Goal: Find specific page/section: Find specific page/section

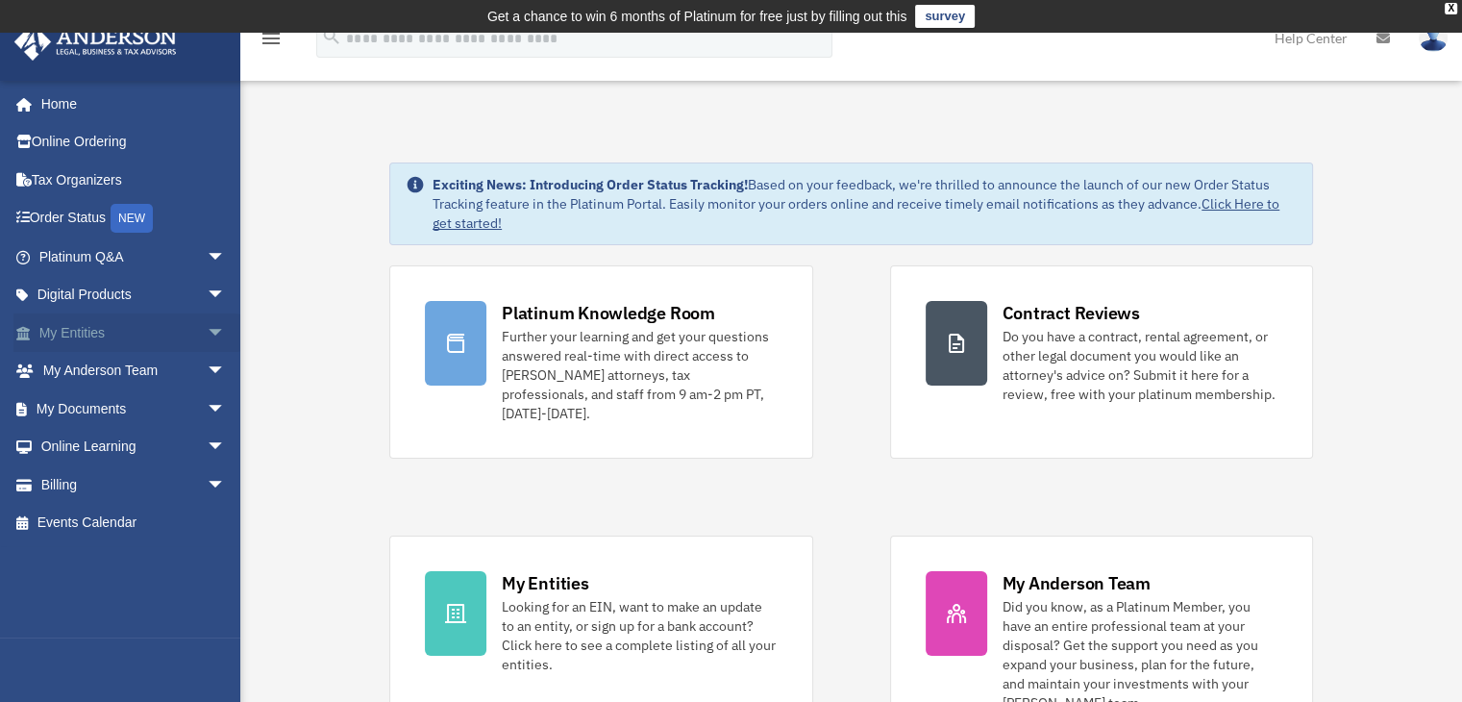
click at [219, 327] on span "arrow_drop_down" at bounding box center [226, 332] width 38 height 39
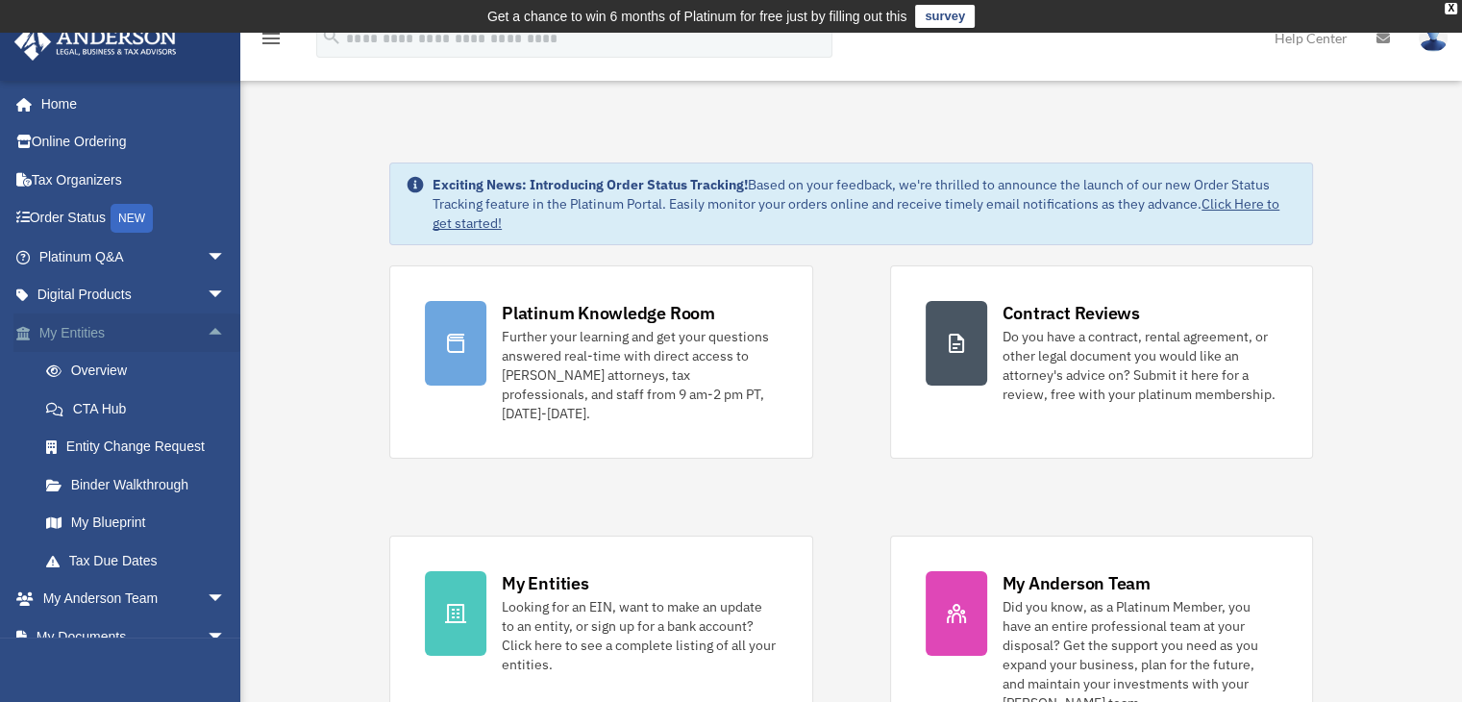
click at [219, 327] on span "arrow_drop_up" at bounding box center [226, 332] width 38 height 39
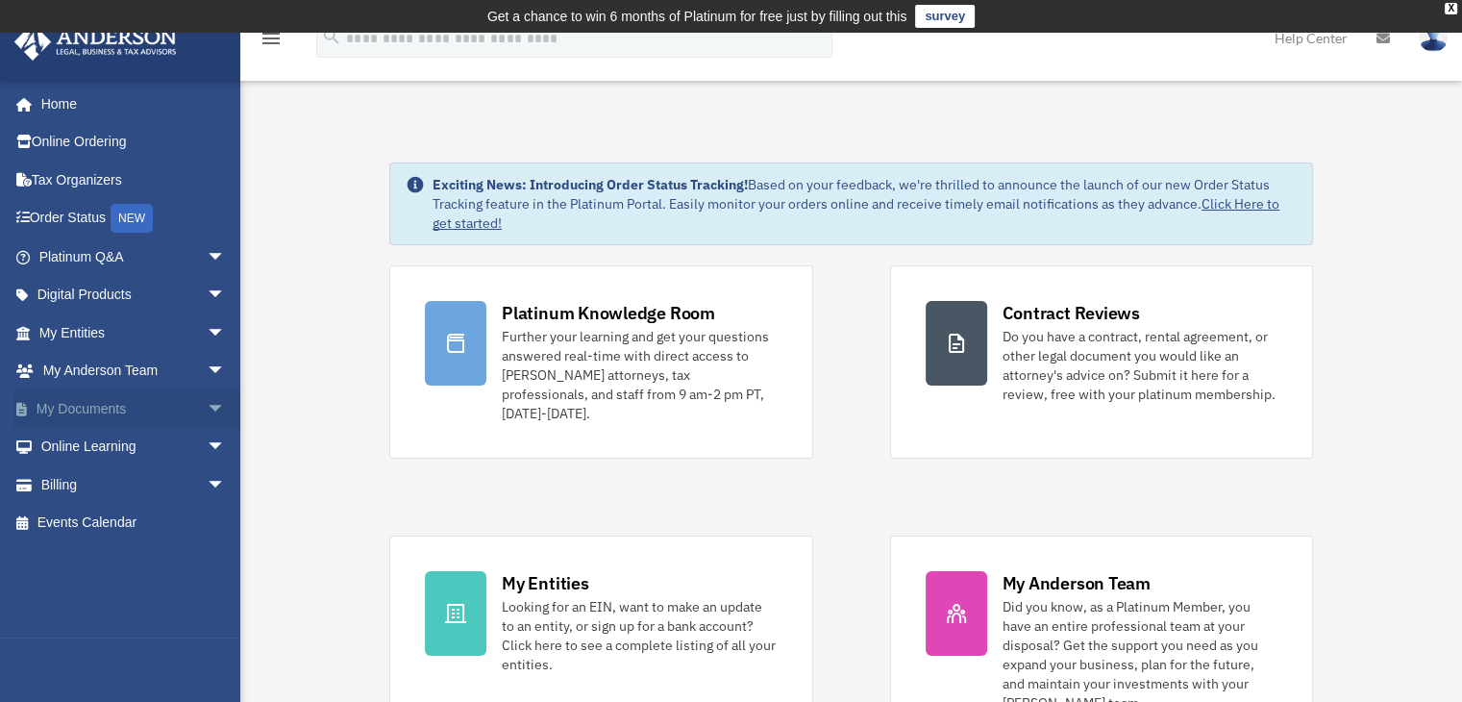
click at [207, 416] on span "arrow_drop_down" at bounding box center [226, 408] width 38 height 39
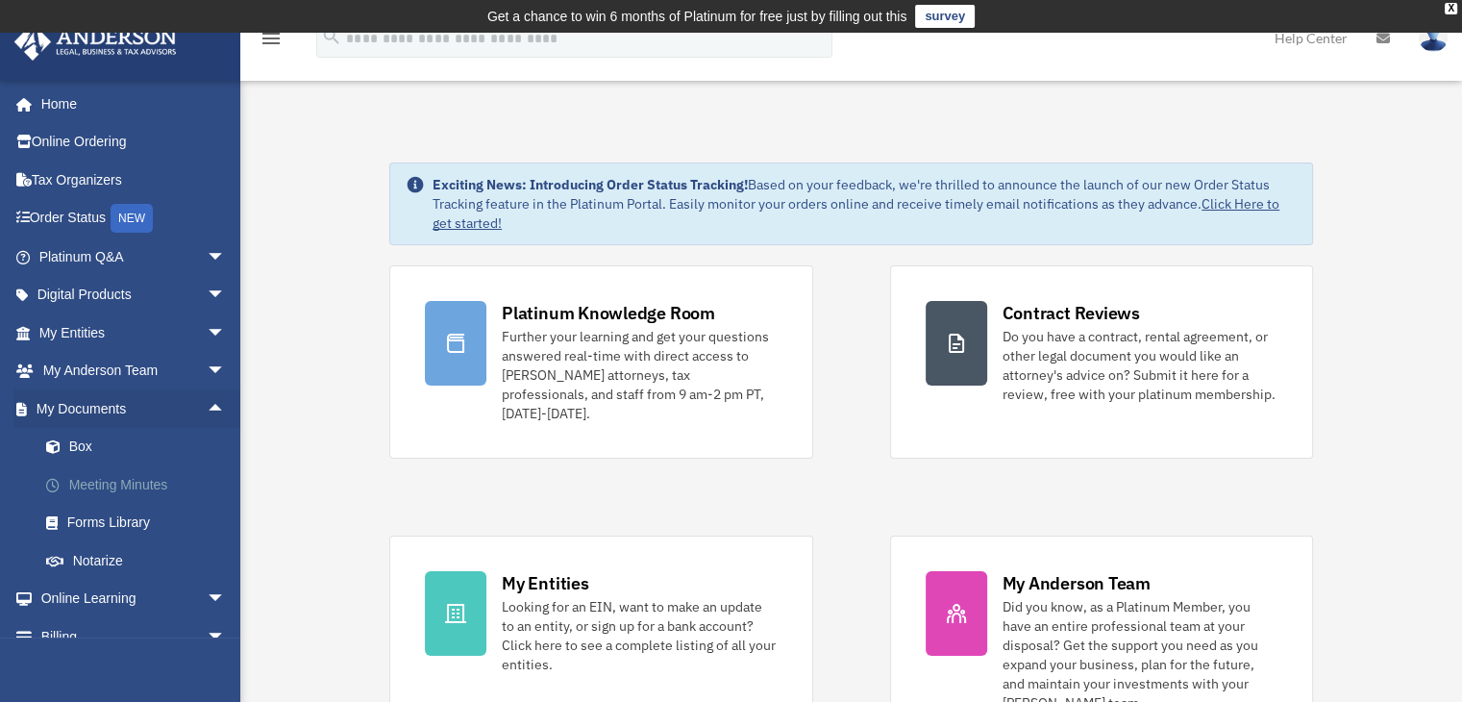
click at [116, 480] on link "Meeting Minutes" at bounding box center [141, 484] width 228 height 38
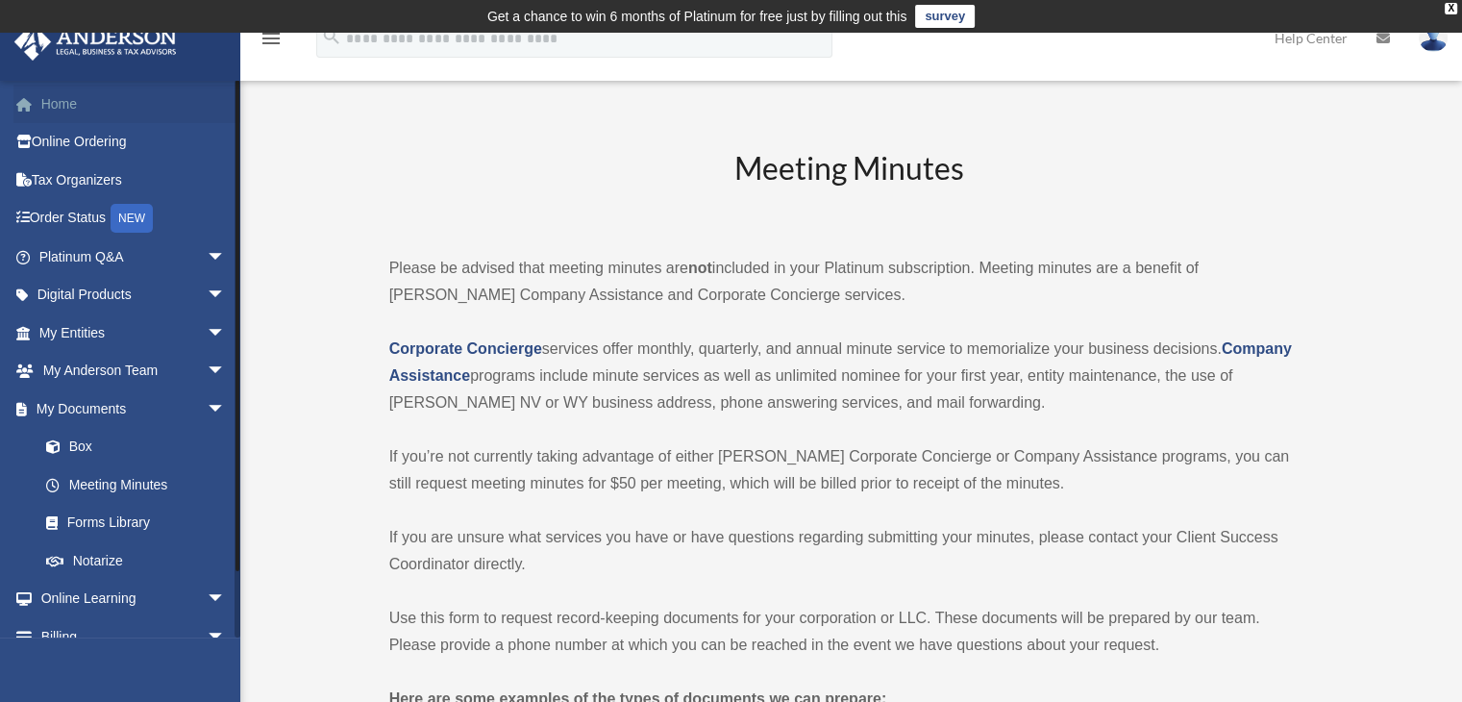
click at [94, 105] on link "Home" at bounding box center [133, 104] width 241 height 38
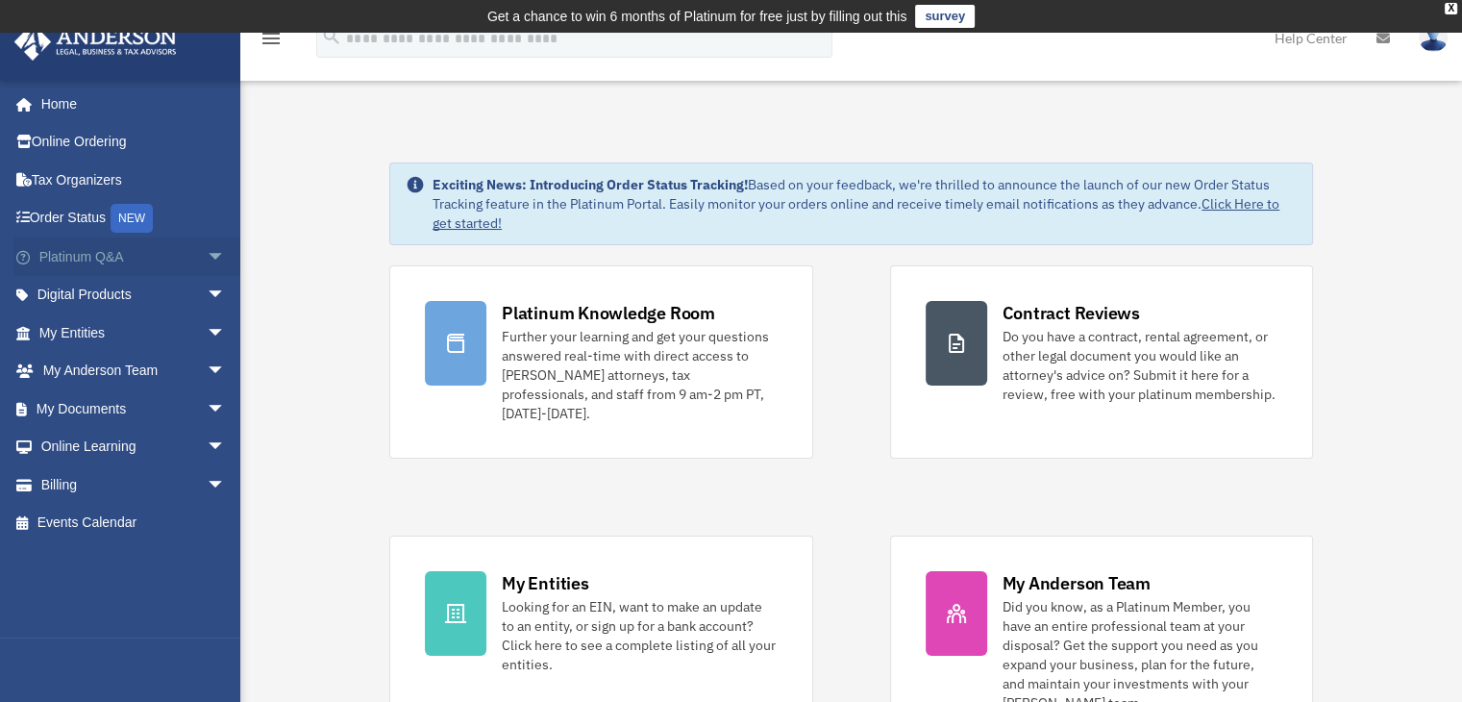
click at [211, 255] on span "arrow_drop_down" at bounding box center [226, 256] width 38 height 39
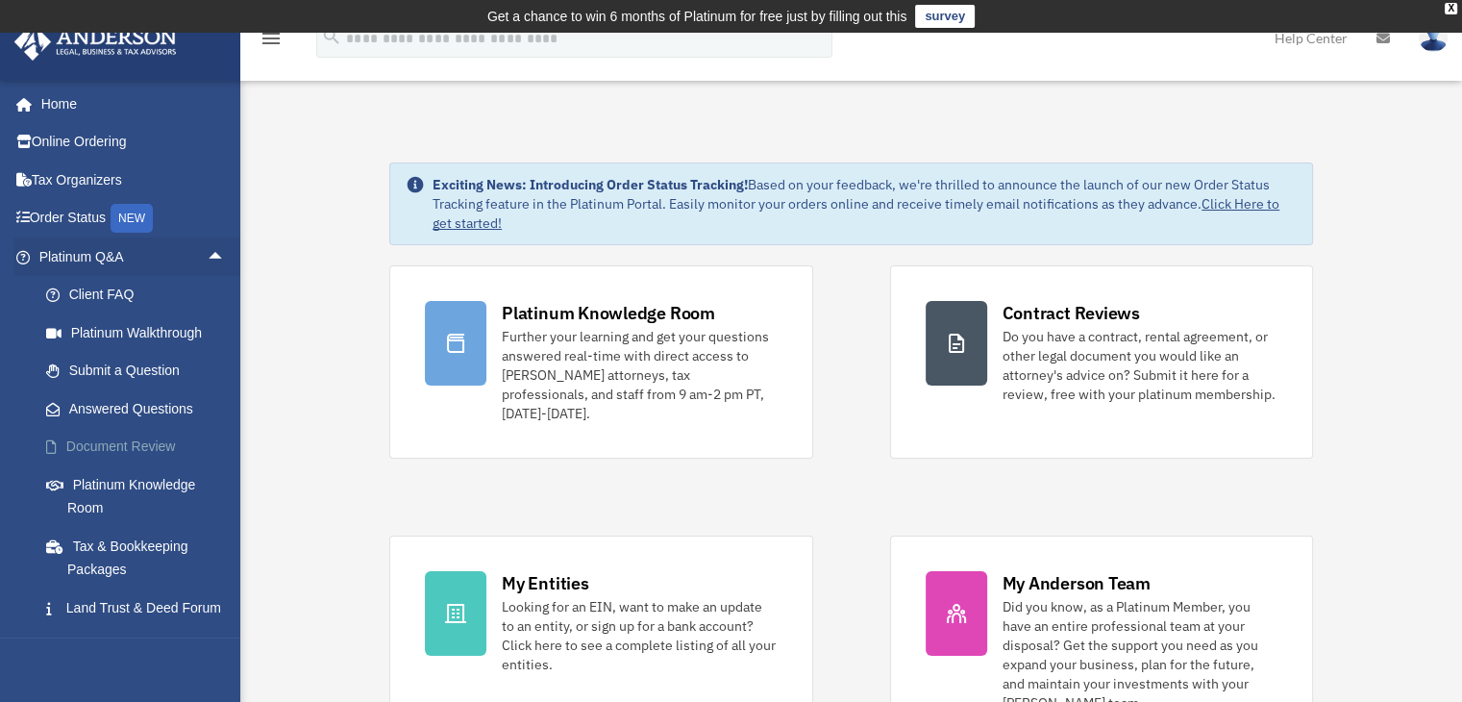
click at [140, 446] on link "Document Review" at bounding box center [141, 447] width 228 height 38
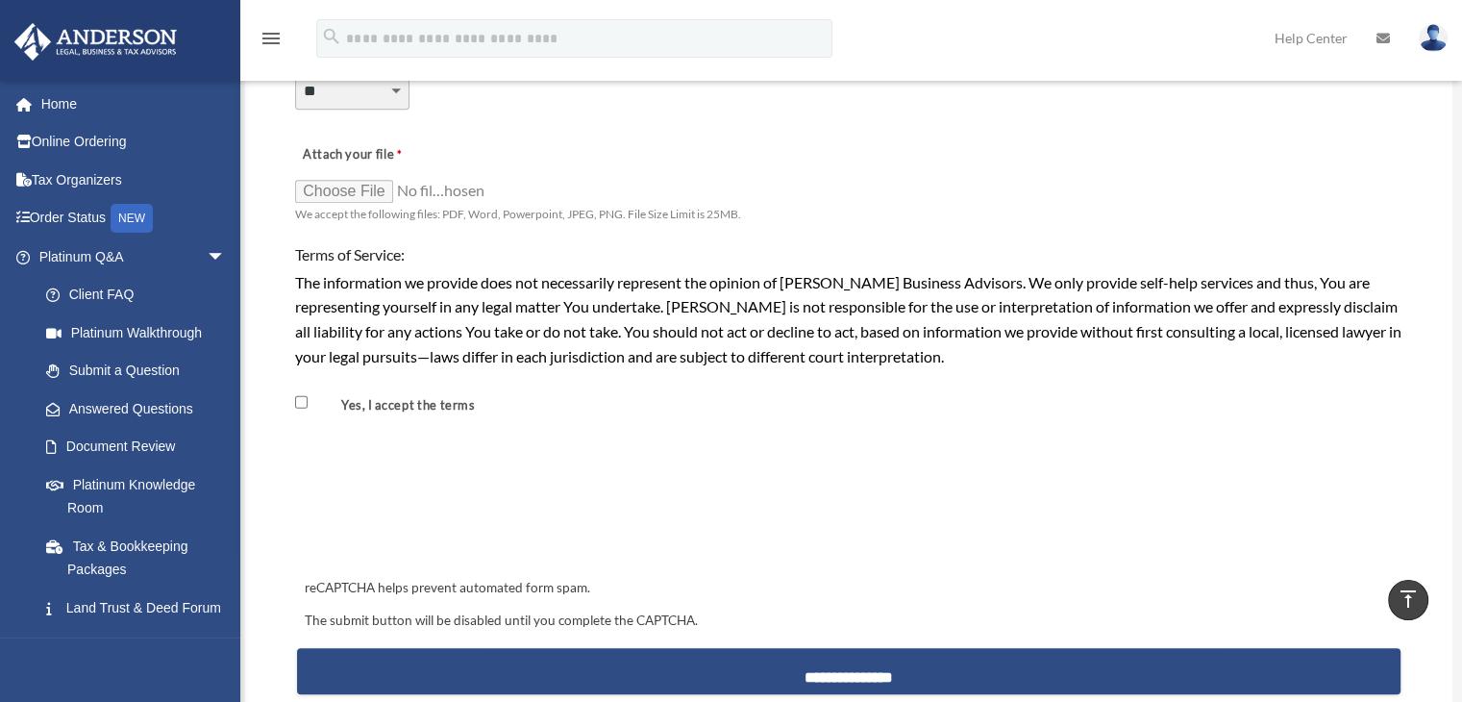
scroll to position [1634, 0]
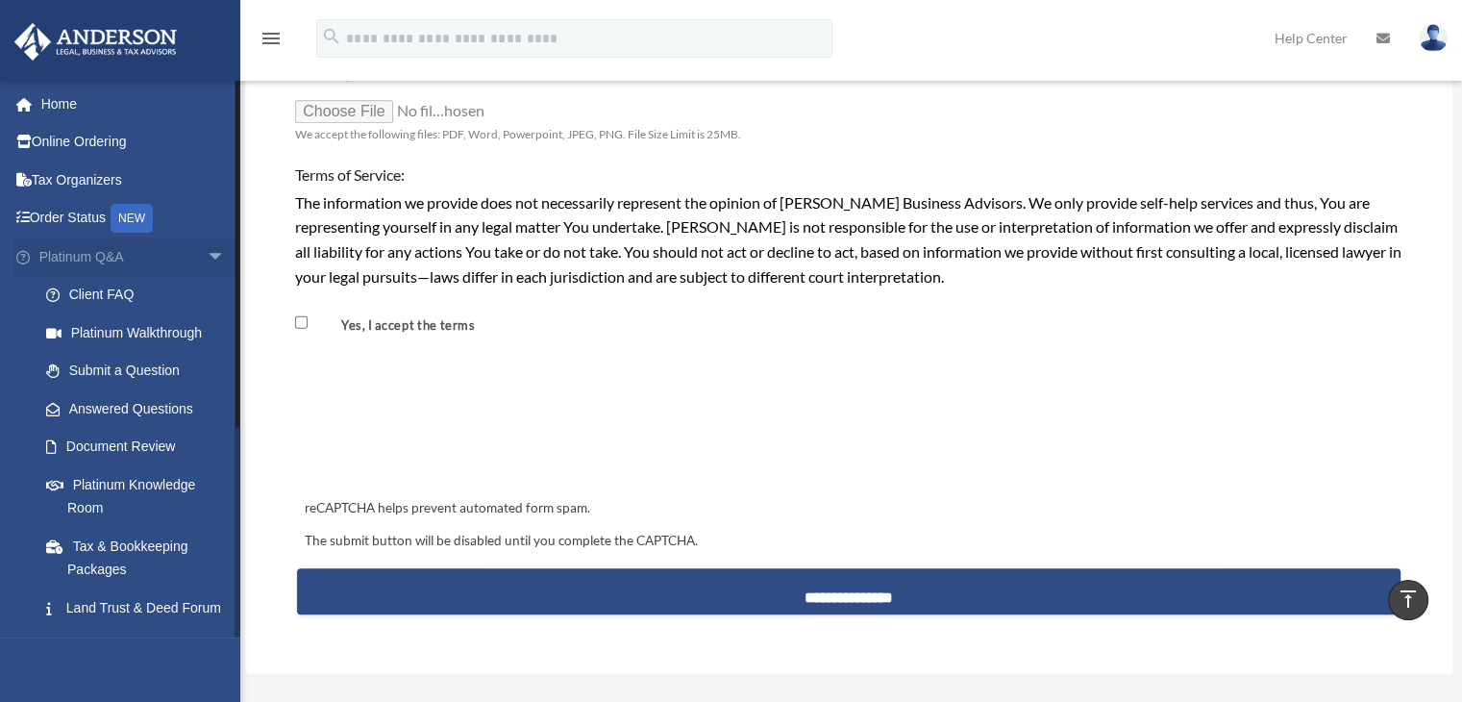
click at [211, 253] on span "arrow_drop_down" at bounding box center [226, 256] width 38 height 39
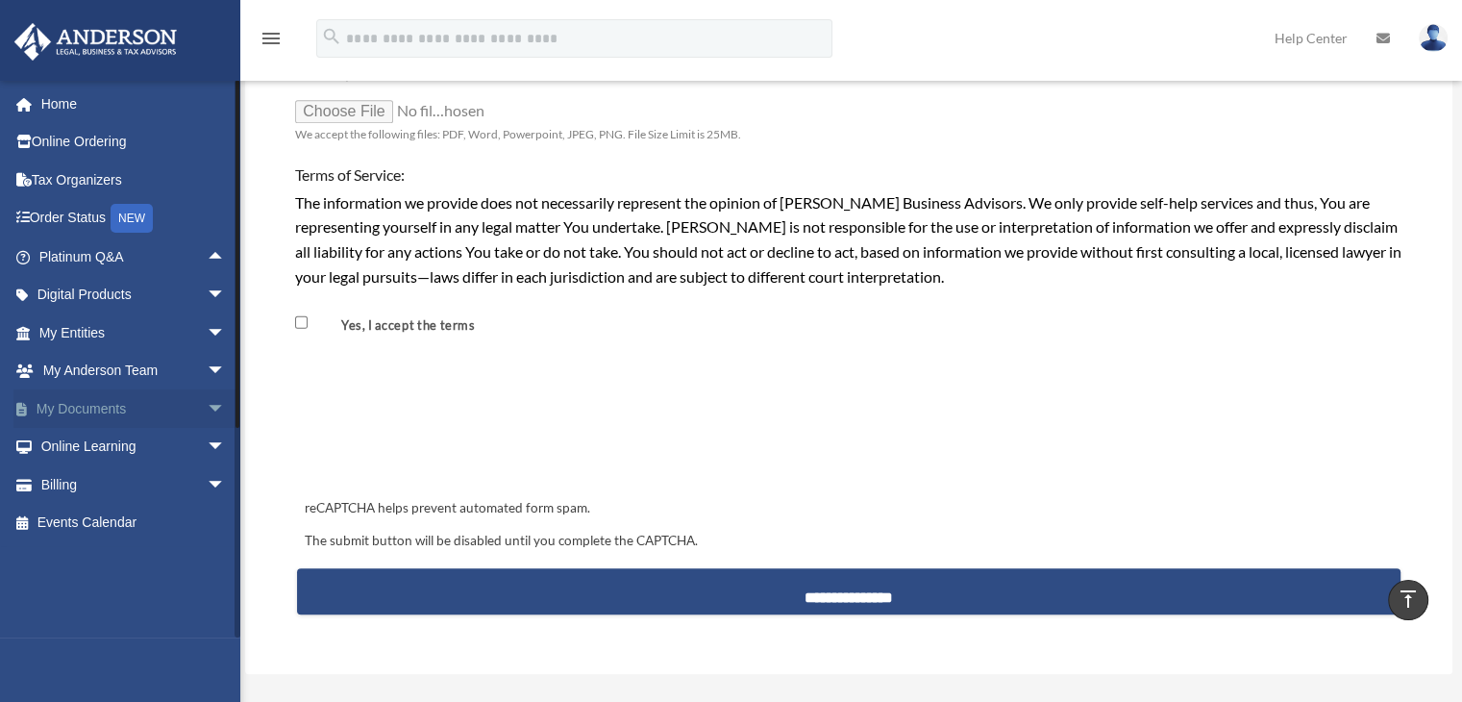
click at [207, 416] on span "arrow_drop_down" at bounding box center [226, 408] width 38 height 39
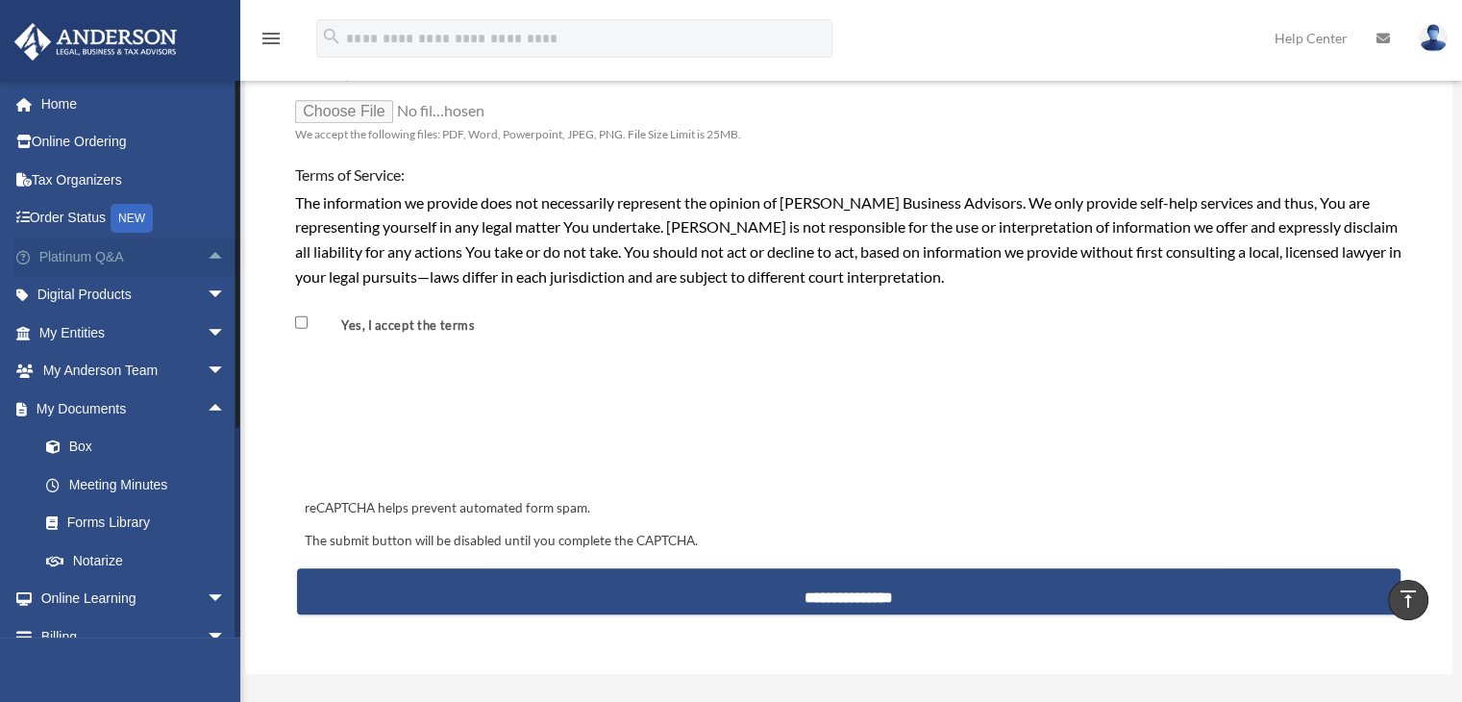
click at [207, 251] on span "arrow_drop_up" at bounding box center [226, 256] width 38 height 39
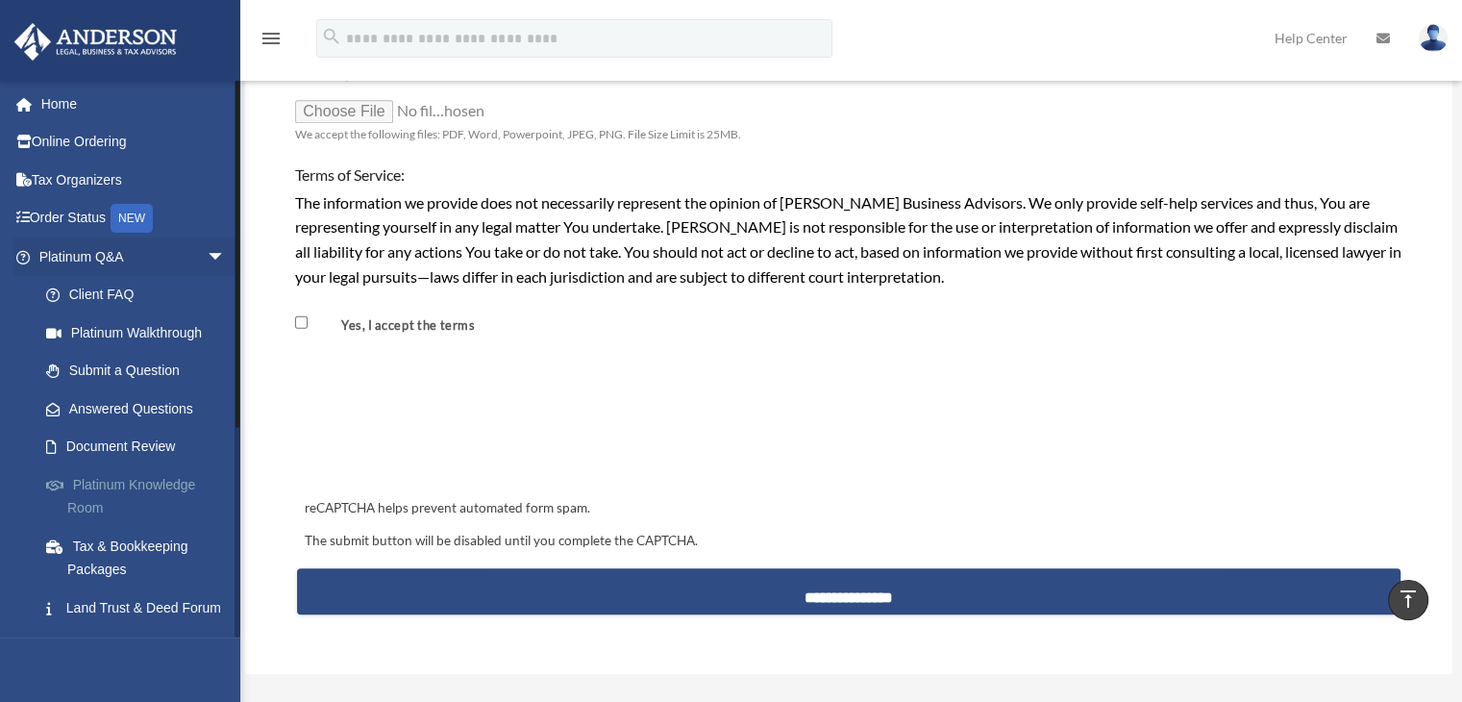
click at [158, 486] on link "Platinum Knowledge Room" at bounding box center [141, 496] width 228 height 62
